Goal: Task Accomplishment & Management: Complete application form

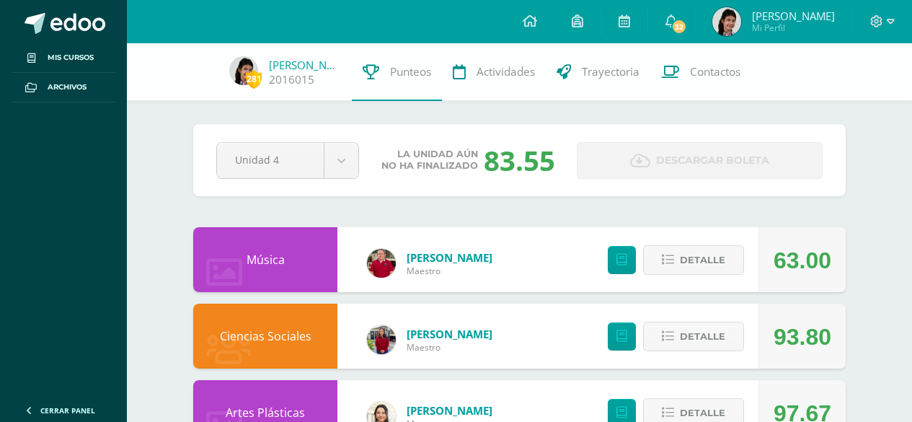
scroll to position [458, 0]
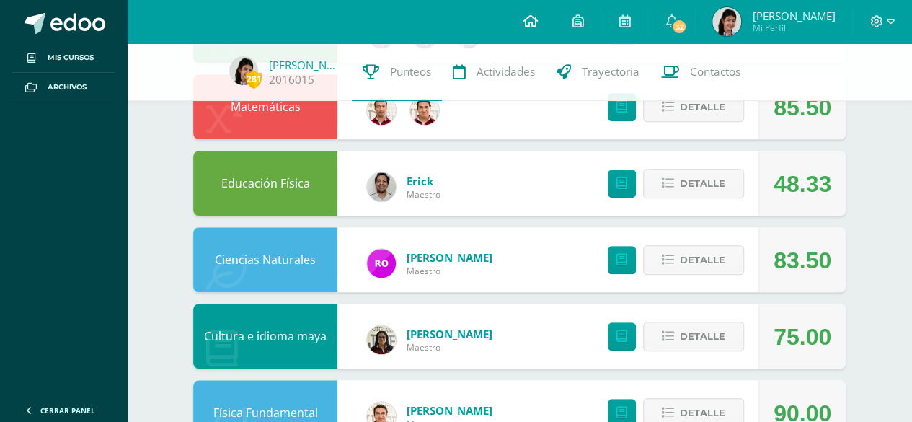
click at [537, 18] on icon at bounding box center [529, 20] width 14 height 13
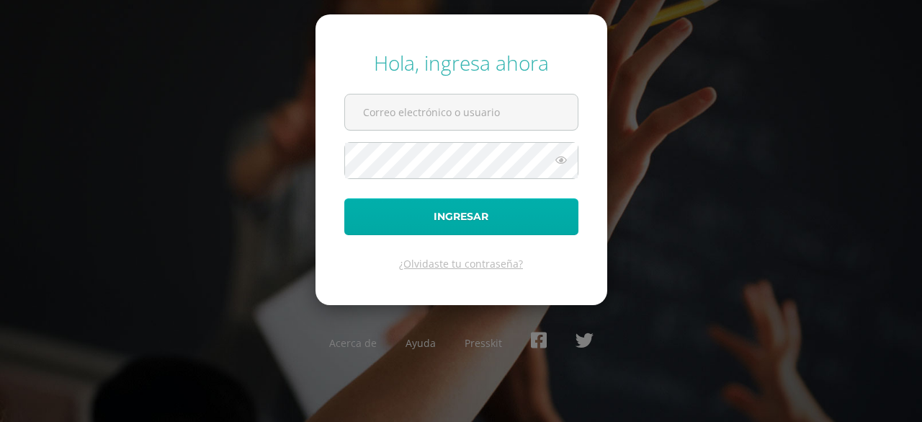
type input "[PERSON_NAME][EMAIL_ADDRESS][PERSON_NAME][DOMAIN_NAME][PERSON_NAME]"
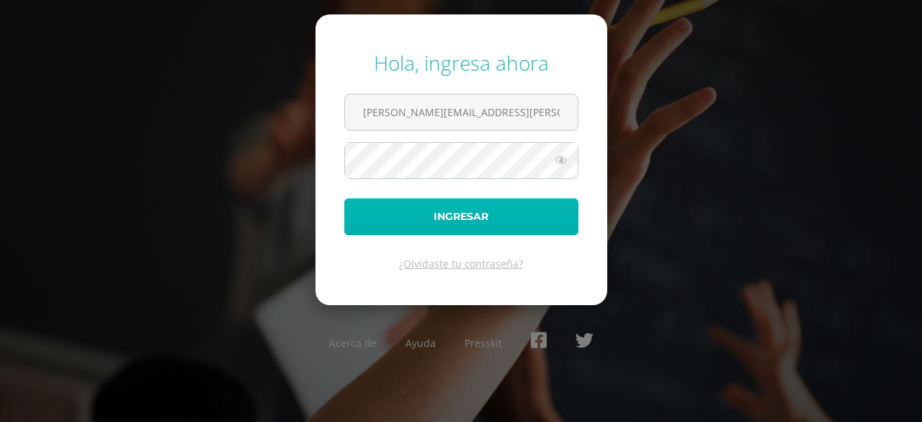
click at [515, 205] on button "Ingresar" at bounding box center [461, 216] width 234 height 37
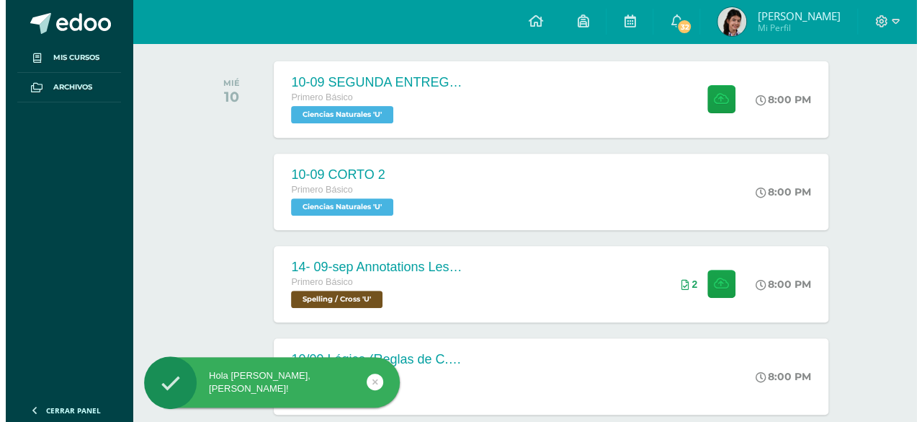
scroll to position [222, 0]
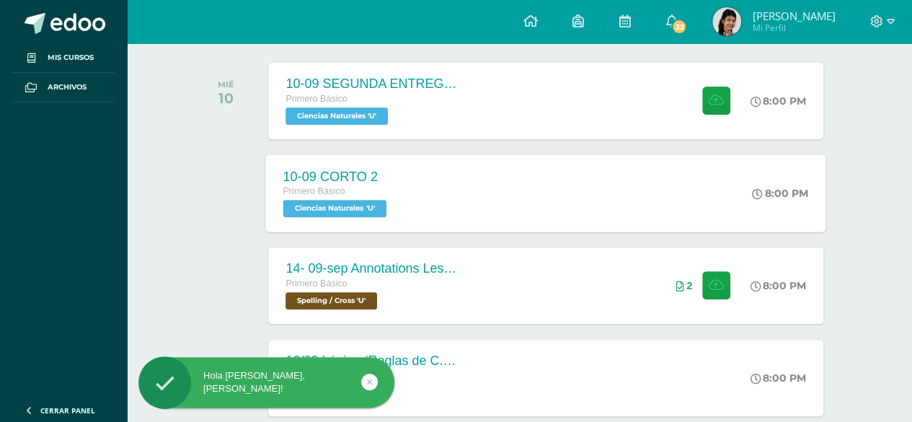
click at [414, 187] on div "10-09 CORTO 2 Primero Básico Ciencias Naturales 'U' 8:00 PM 10-09 CORTO 2 Cienc…" at bounding box center [546, 192] width 560 height 77
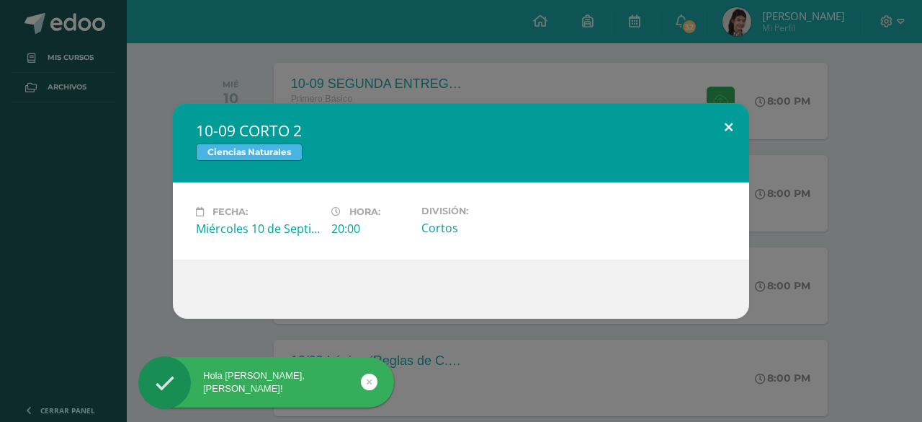
click at [723, 124] on button at bounding box center [728, 127] width 41 height 49
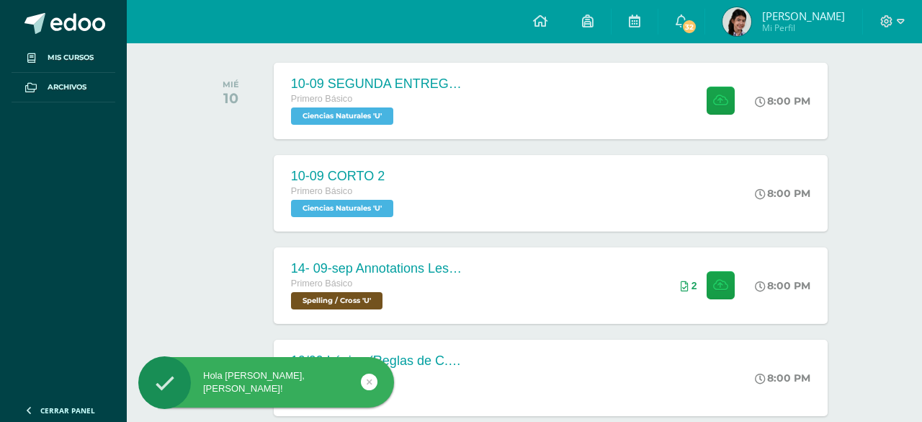
click at [557, 104] on div "10-09 CORTO 2 Ciencias Naturales Fecha: Miércoles 10 de Septiembre Hora: 20:00 …" at bounding box center [461, 210] width 911 height 215
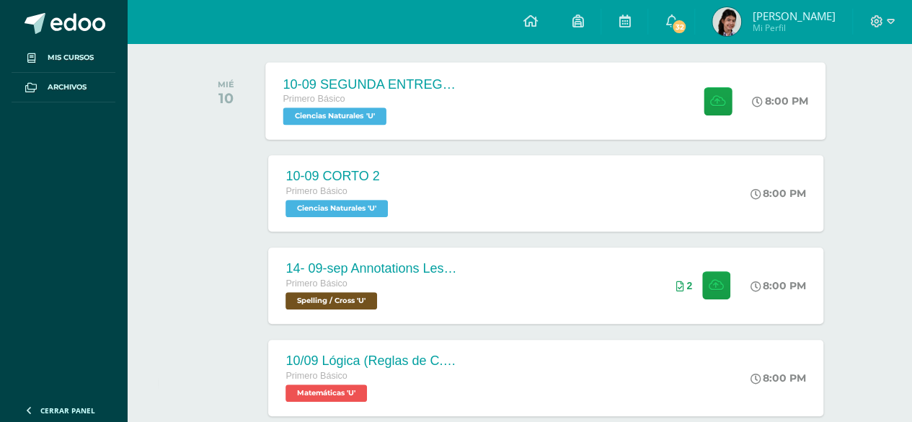
click at [483, 97] on div "10-09 SEGUNDA ENTREGA DE GUÍA Primero Básico Ciencias Naturales 'U' 8:00 PM 10-…" at bounding box center [546, 100] width 560 height 77
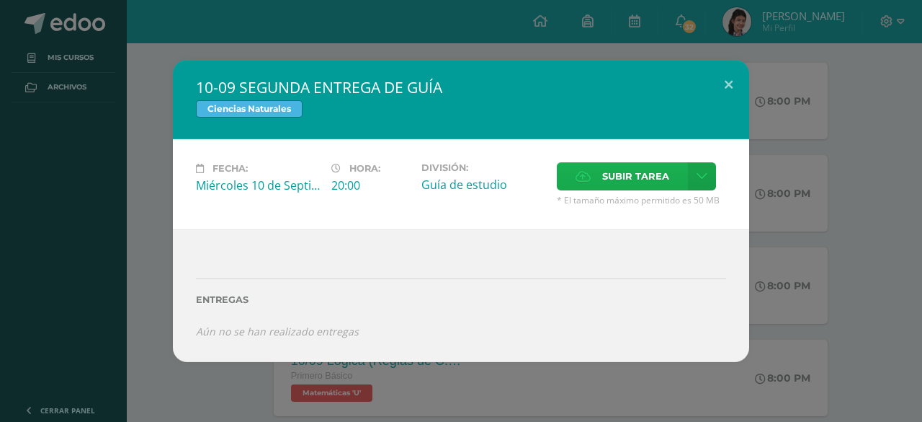
click at [595, 190] on label "Subir tarea" at bounding box center [622, 176] width 131 height 28
click at [0, 0] on input "Subir tarea" at bounding box center [0, 0] width 0 height 0
